Goal: Find specific page/section: Find specific page/section

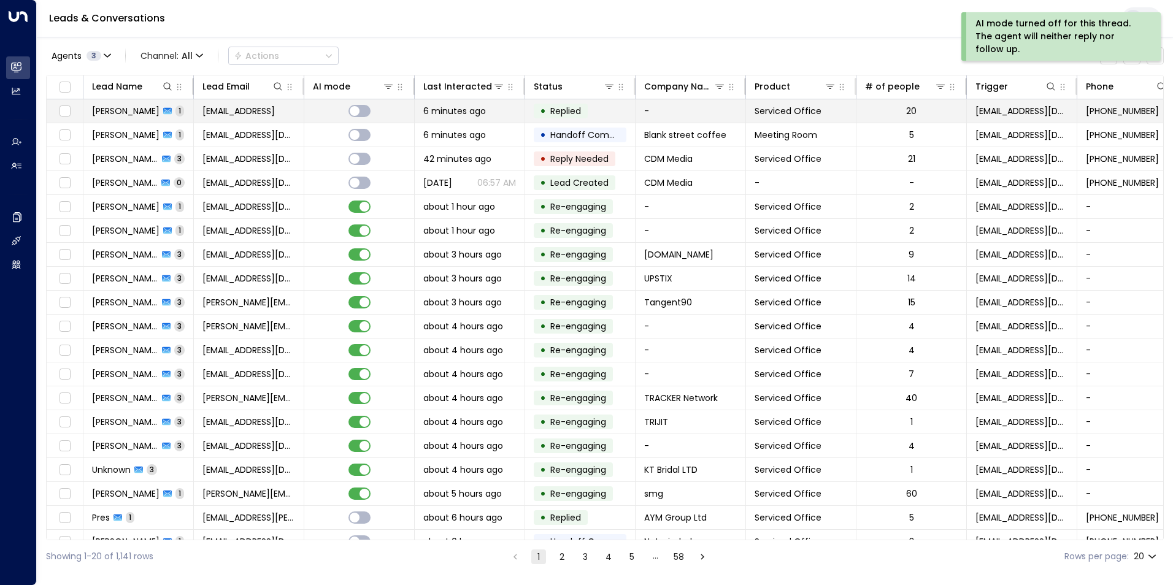
click at [130, 112] on span "Christopher Hare" at bounding box center [125, 111] width 67 height 12
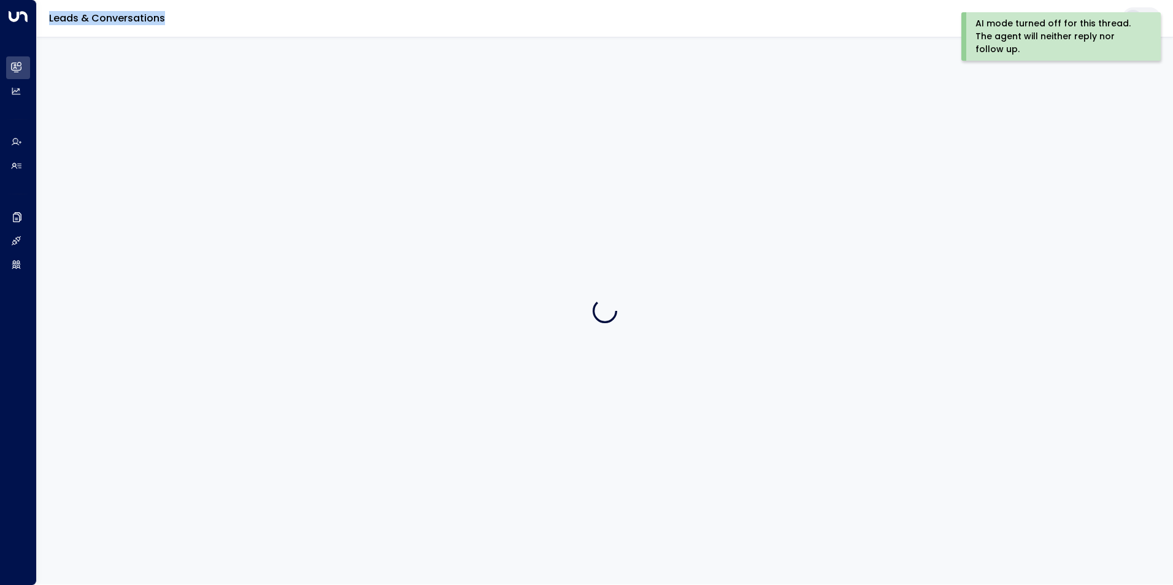
click at [129, 112] on div at bounding box center [605, 311] width 1136 height 548
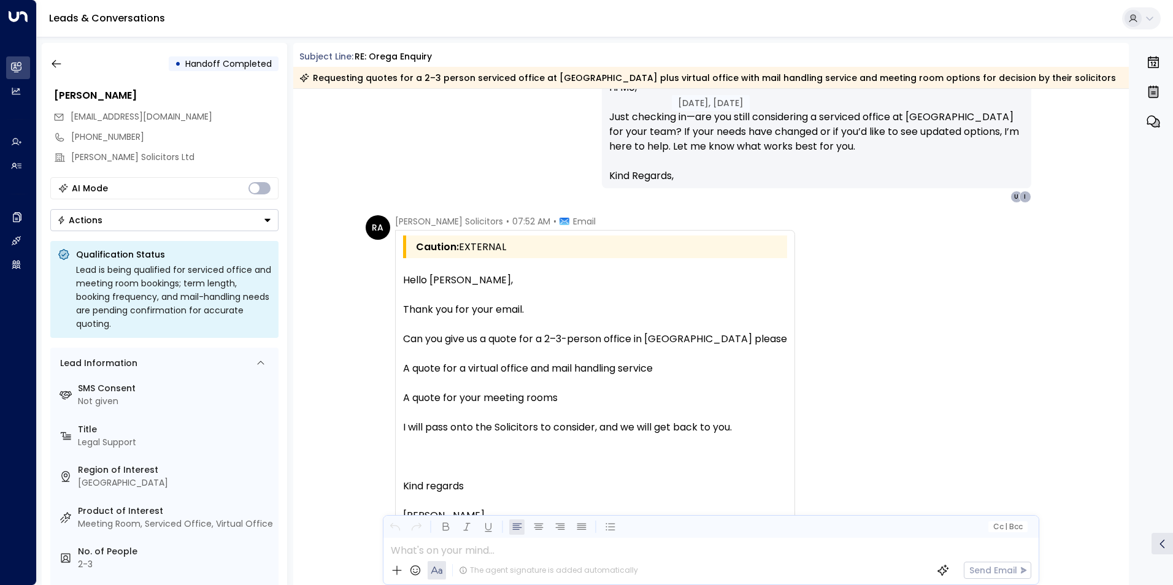
scroll to position [1868, 0]
